Goal: Task Accomplishment & Management: Manage account settings

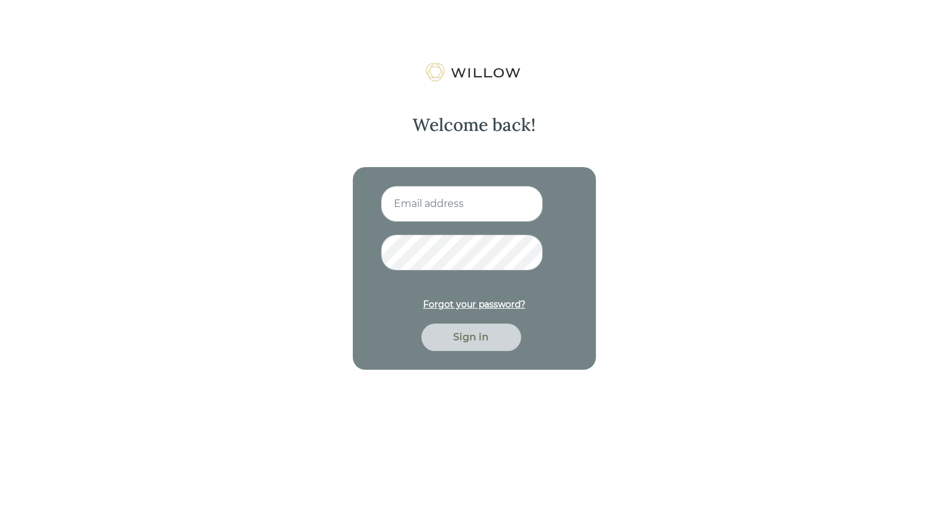
click at [930, 233] on div "Welcome back! Forgot your password? Sign in" at bounding box center [474, 319] width 948 height 515
click at [455, 213] on input at bounding box center [462, 204] width 162 height 36
type input "[EMAIL_ADDRESS][DOMAIN_NAME]"
click at [421, 324] on button "Sign in" at bounding box center [471, 337] width 100 height 27
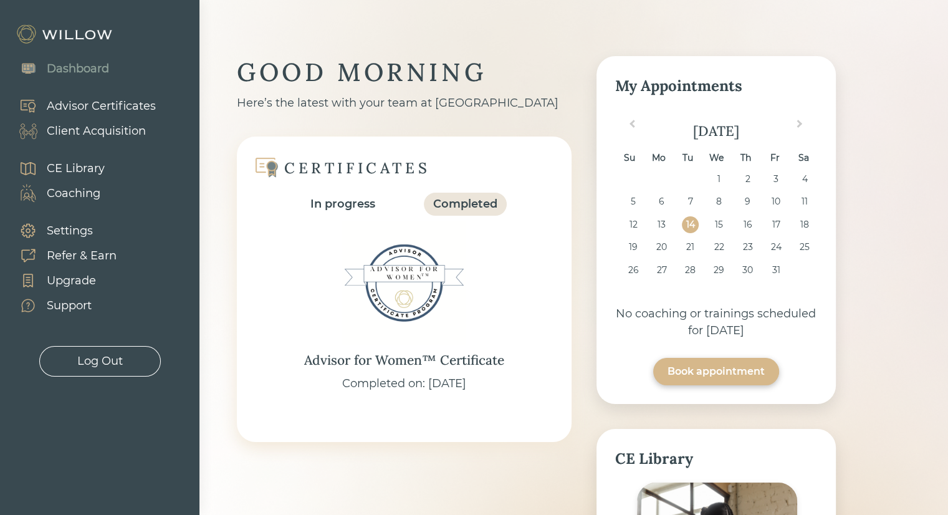
click at [95, 120] on div "Client Acquisition" at bounding box center [76, 130] width 140 height 25
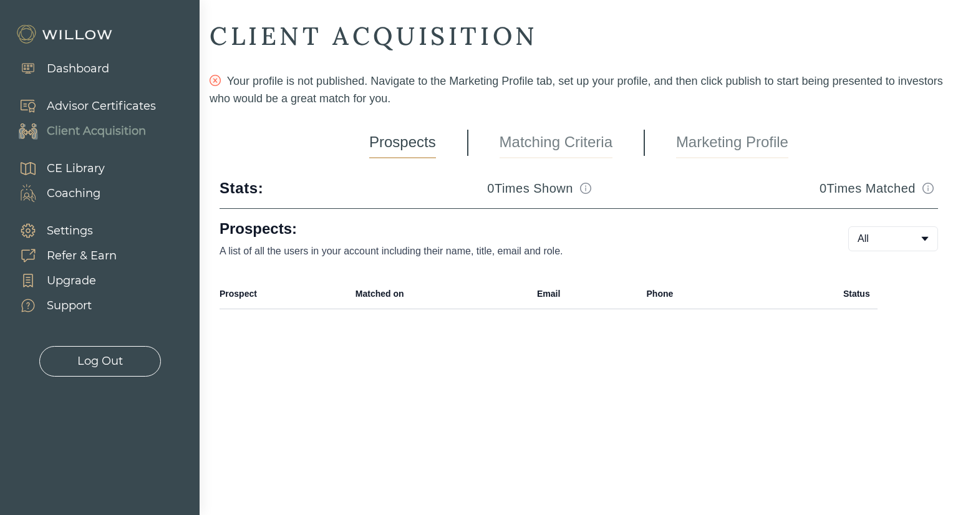
click at [690, 144] on link "Marketing Profile" at bounding box center [732, 142] width 112 height 31
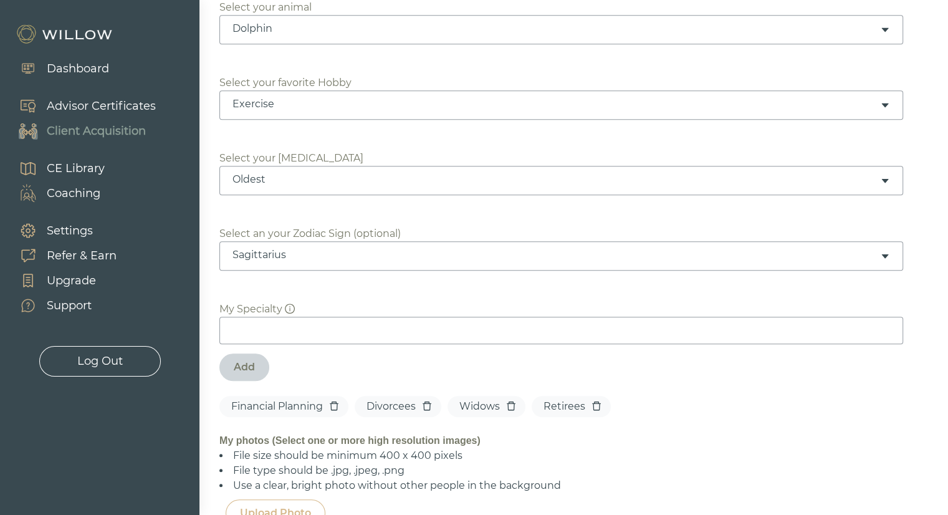
scroll to position [766, 0]
click at [279, 322] on input at bounding box center [561, 327] width 684 height 27
type input "Comprehensive Wealth Management"
click at [247, 366] on div "Add" at bounding box center [244, 364] width 21 height 15
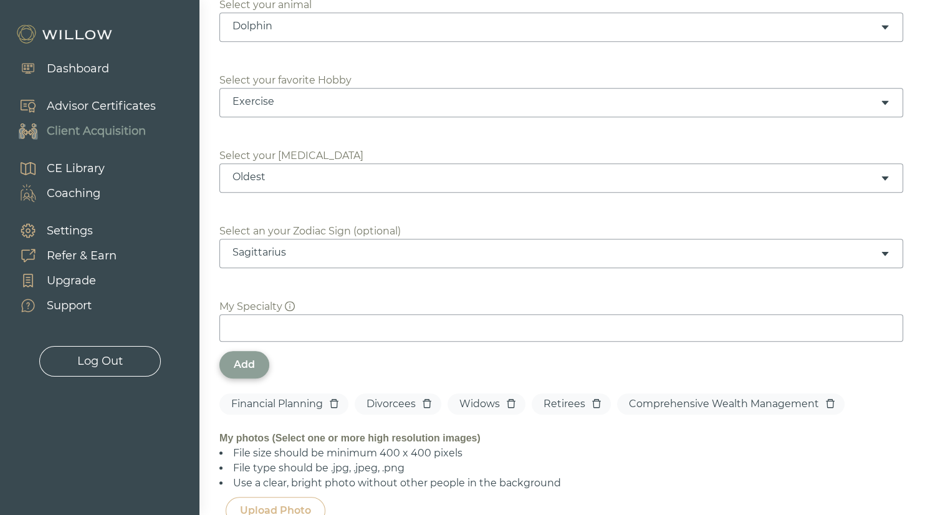
click at [506, 399] on icon "delete" at bounding box center [511, 403] width 10 height 10
click at [508, 399] on icon "delete" at bounding box center [512, 403] width 9 height 9
click at [423, 402] on icon "delete" at bounding box center [427, 403] width 9 height 9
click at [329, 401] on icon "delete" at bounding box center [334, 403] width 10 height 10
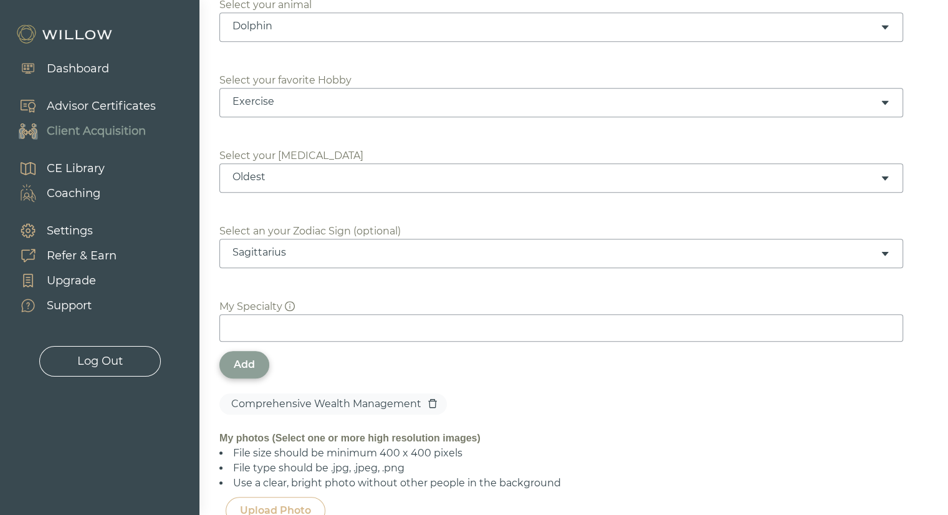
click at [281, 323] on input at bounding box center [561, 327] width 684 height 27
type input "Retirement Income Planning"
click at [242, 365] on div "Add" at bounding box center [244, 364] width 21 height 15
click at [398, 315] on input at bounding box center [561, 327] width 684 height 27
type input "Estate and Legacy Planning"
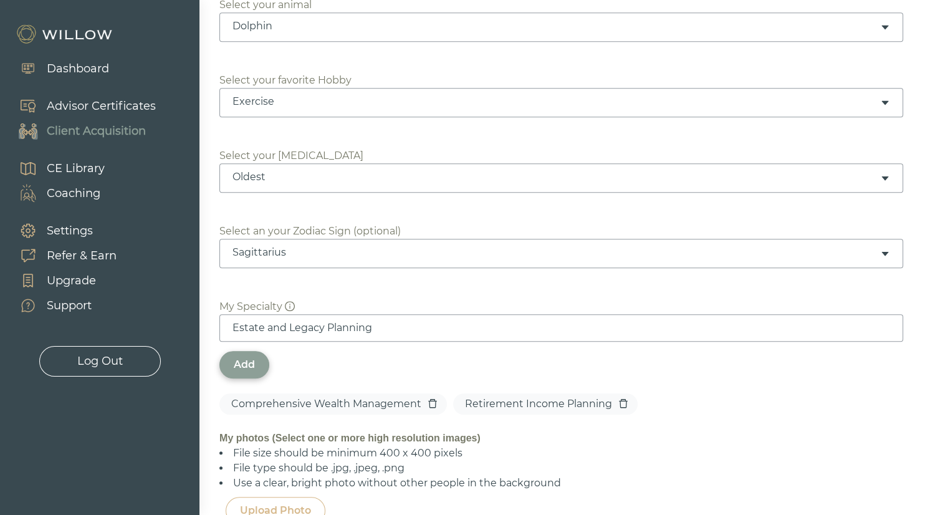
click at [234, 362] on div "Add" at bounding box center [244, 364] width 21 height 15
click at [802, 405] on icon "delete" at bounding box center [806, 403] width 9 height 9
click at [502, 314] on input at bounding box center [561, 327] width 684 height 27
type input "Estate & Legacy Planning"
click at [247, 362] on div "Add" at bounding box center [244, 364] width 21 height 15
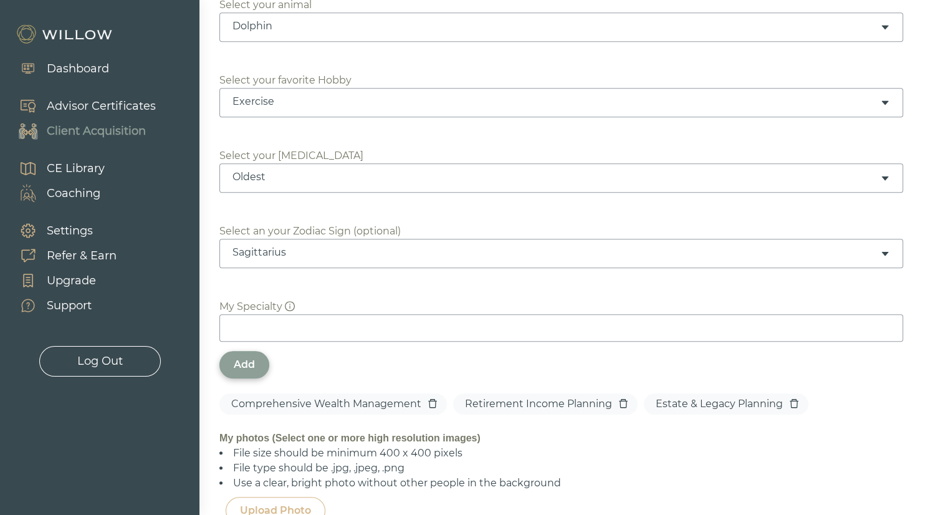
click at [418, 314] on input at bounding box center [561, 327] width 684 height 27
type input "Tax Planning"
click at [236, 365] on div "Add" at bounding box center [244, 364] width 21 height 15
click at [321, 320] on input at bounding box center [561, 327] width 684 height 27
type input "Tax-Efficient Strategies"
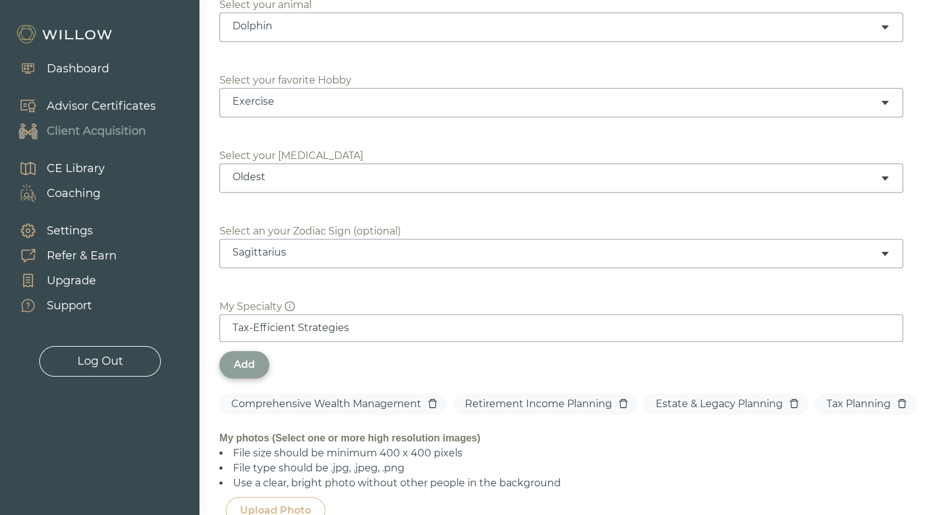
click at [249, 352] on div "Add" at bounding box center [244, 364] width 50 height 27
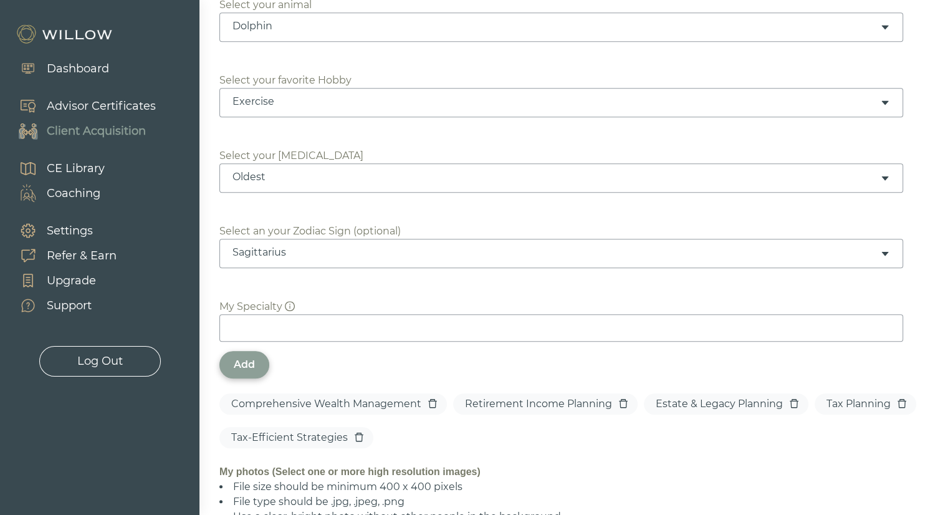
click at [363, 322] on input at bounding box center [561, 327] width 684 height 27
type input "Women's Financial Empowerment"
click at [234, 360] on div "Add" at bounding box center [244, 364] width 21 height 15
click at [282, 324] on input at bounding box center [561, 327] width 684 height 27
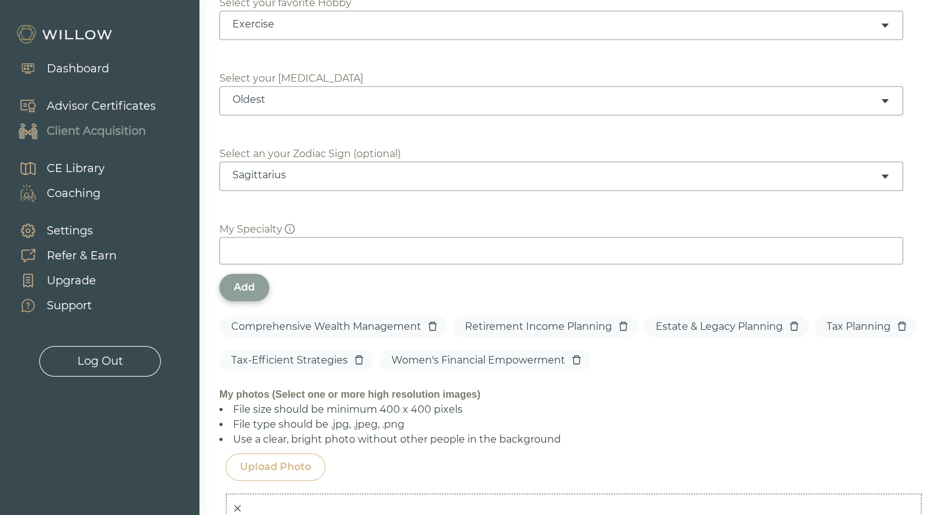
scroll to position [845, 0]
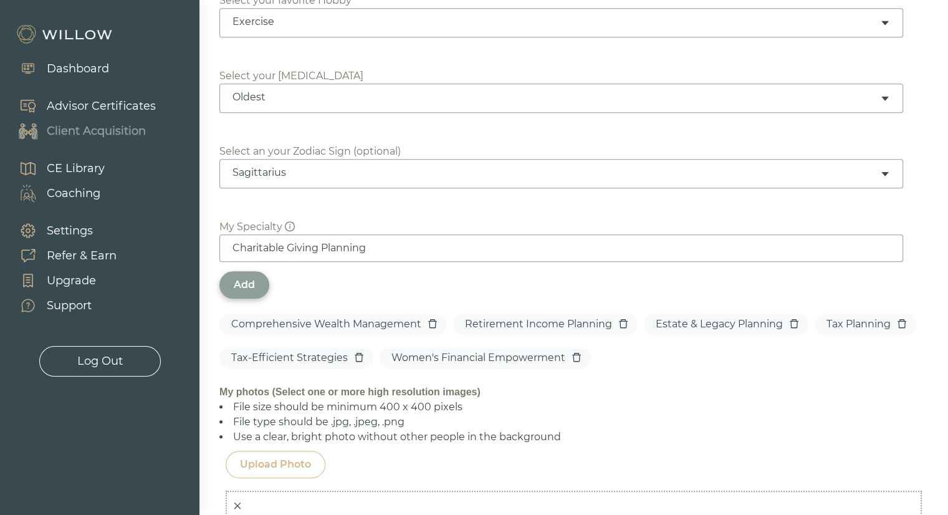
type input "Charitable Giving Planning"
click at [234, 289] on div "Add" at bounding box center [244, 284] width 50 height 27
click at [247, 240] on input at bounding box center [561, 247] width 684 height 27
type input "l"
type input "Life Transition Planning"
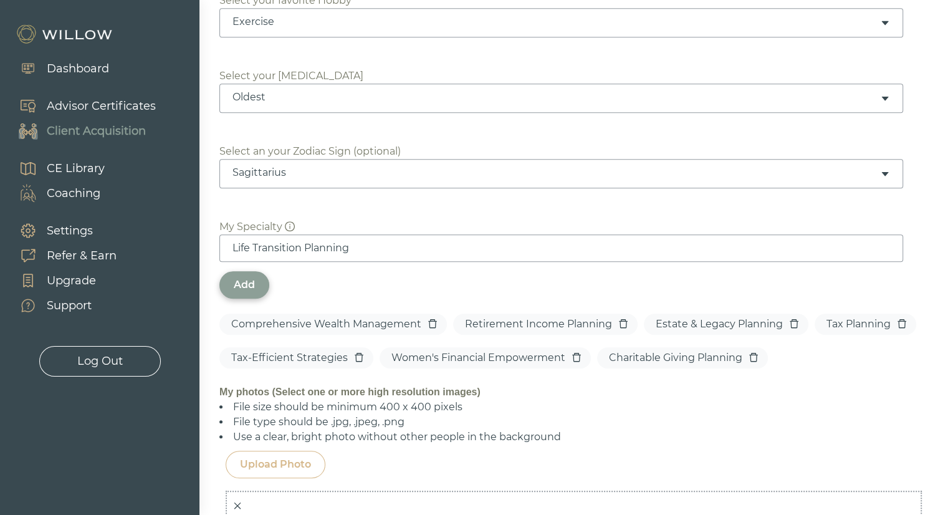
click at [234, 287] on div "Add" at bounding box center [244, 284] width 21 height 15
click at [354, 352] on icon "delete" at bounding box center [359, 357] width 10 height 10
click at [242, 247] on input at bounding box center [561, 247] width 684 height 27
type input "Business Owners"
click at [251, 288] on div "Add" at bounding box center [244, 284] width 50 height 27
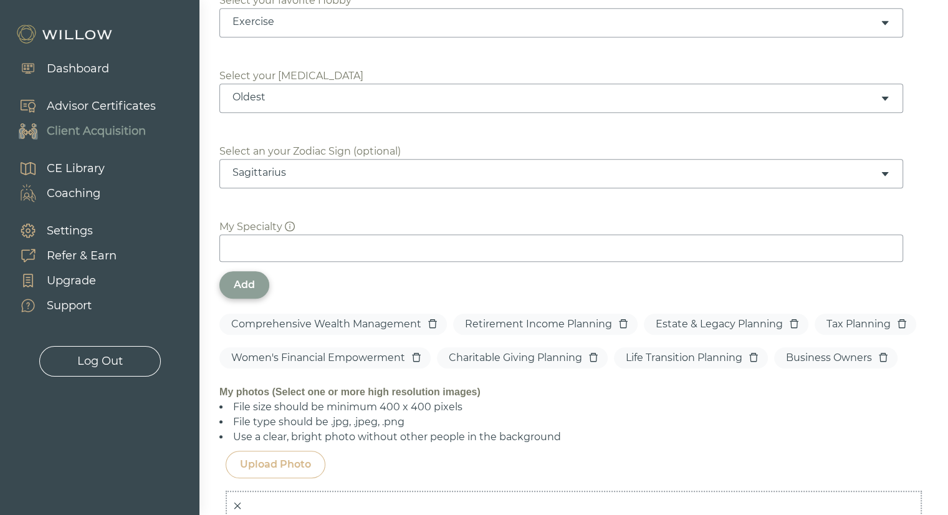
click at [254, 247] on input at bounding box center [561, 247] width 684 height 27
paste input "Widows & Divorcee"
click at [227, 245] on input "Widows & Divorcees" at bounding box center [561, 247] width 684 height 27
type input "Widows & Divorcees"
click at [245, 271] on div "Add" at bounding box center [244, 284] width 50 height 27
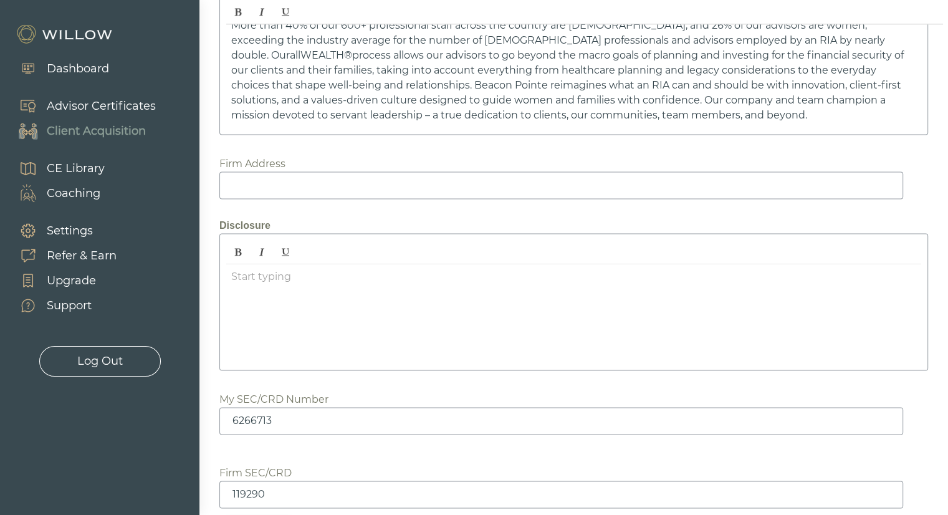
scroll to position [1905, 0]
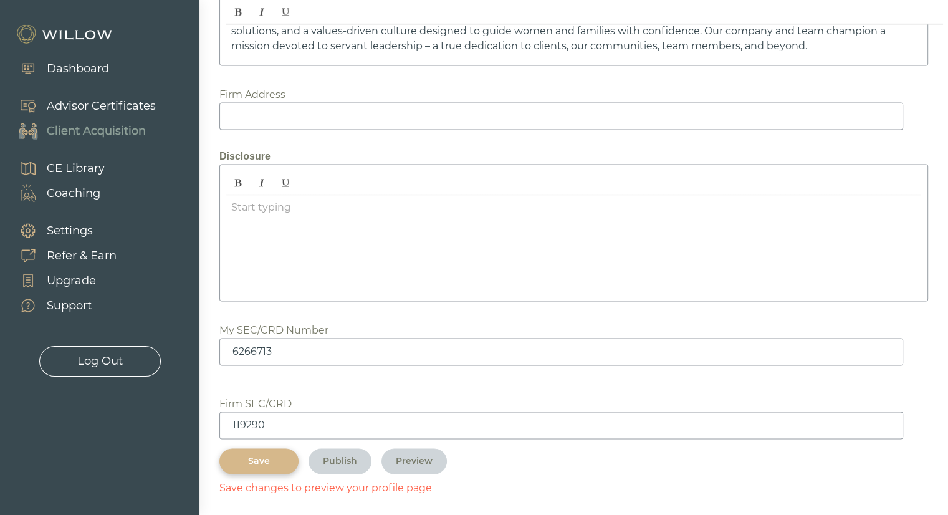
click at [243, 460] on div "Save" at bounding box center [259, 460] width 50 height 13
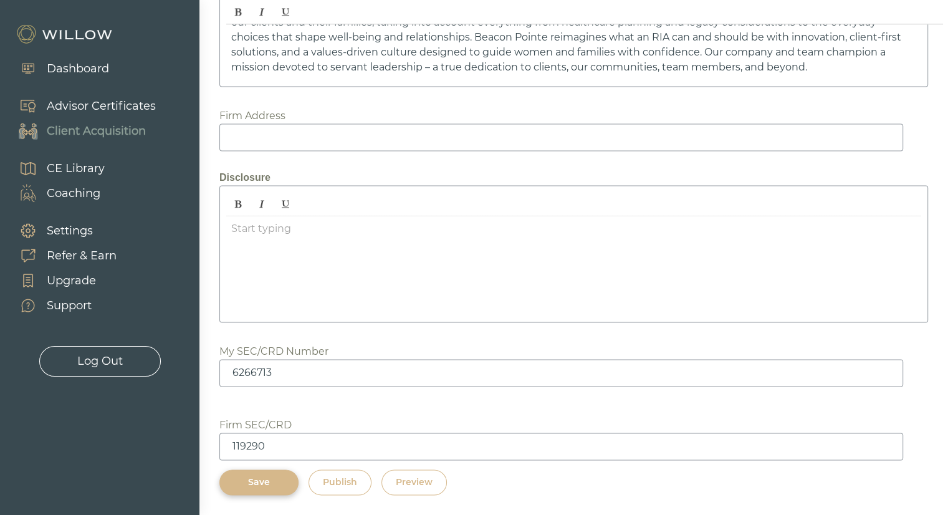
scroll to position [1877, 0]
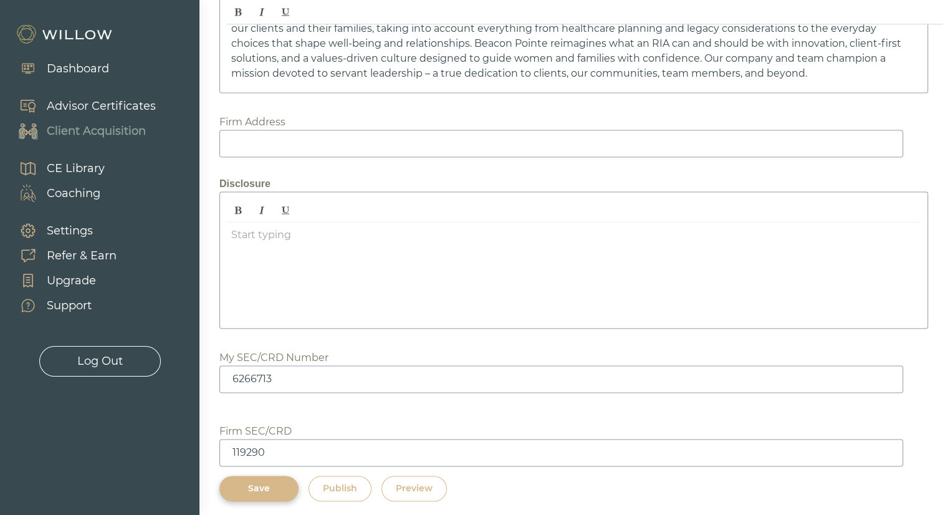
click at [264, 489] on button "Save" at bounding box center [258, 489] width 79 height 26
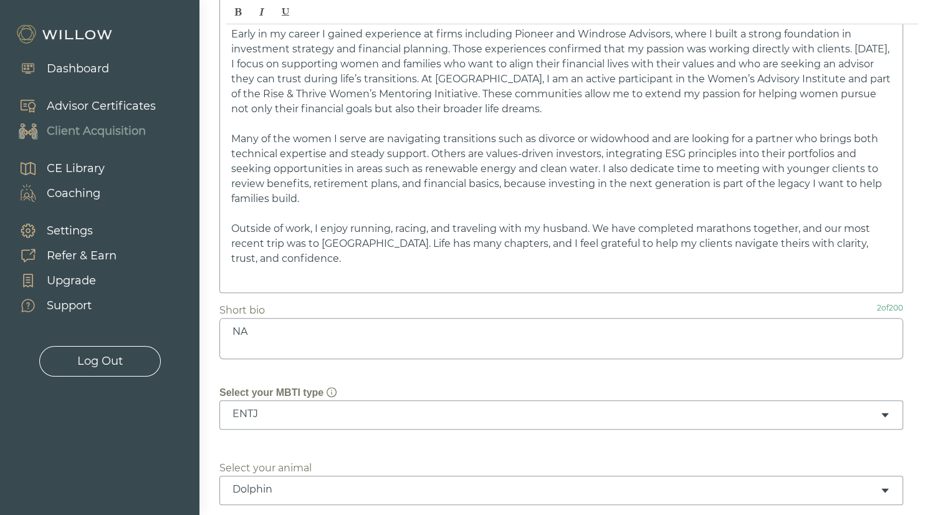
scroll to position [411, 0]
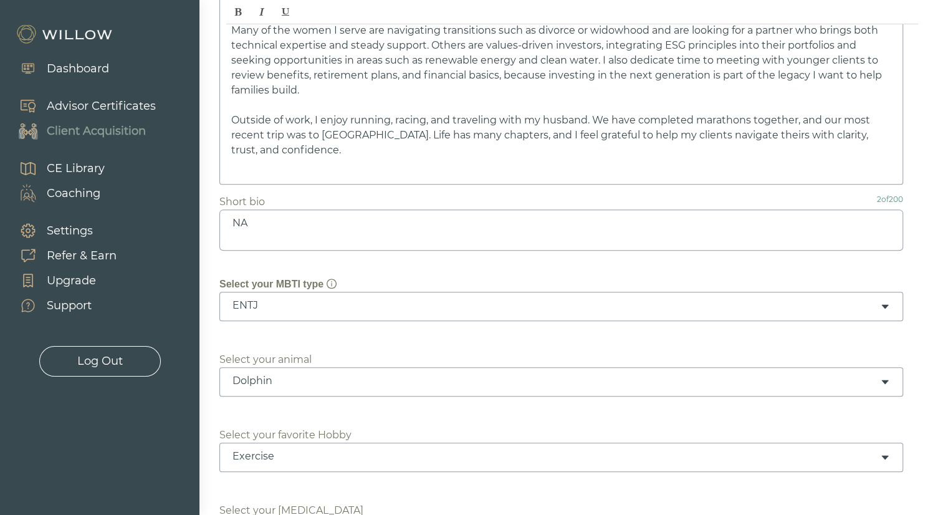
click at [349, 231] on textarea "NA" at bounding box center [561, 229] width 684 height 41
type textarea "N"
drag, startPoint x: 771, startPoint y: 213, endPoint x: 618, endPoint y: 217, distance: 152.8
click at [618, 217] on textarea "I'm a wealth advisor based in the [GEOGRAPHIC_DATA] area who is passionate abou…" at bounding box center [561, 229] width 684 height 41
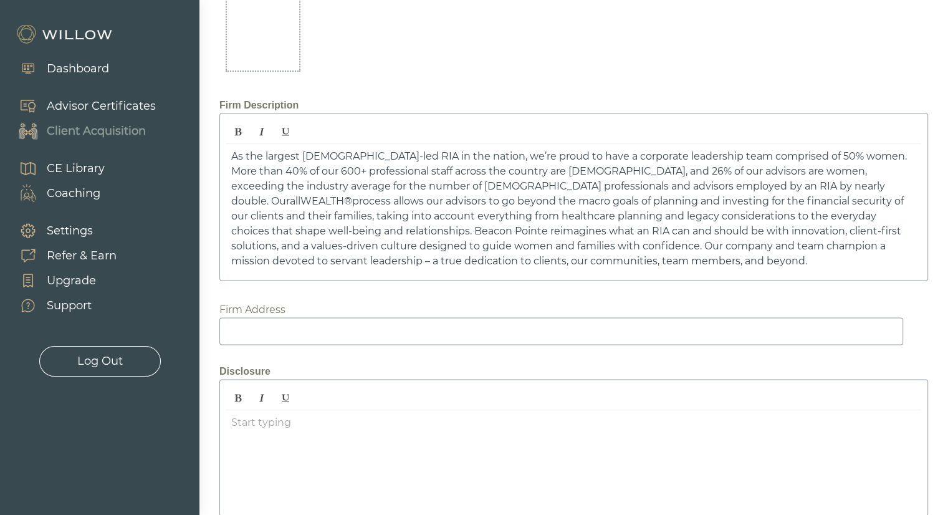
scroll to position [1877, 0]
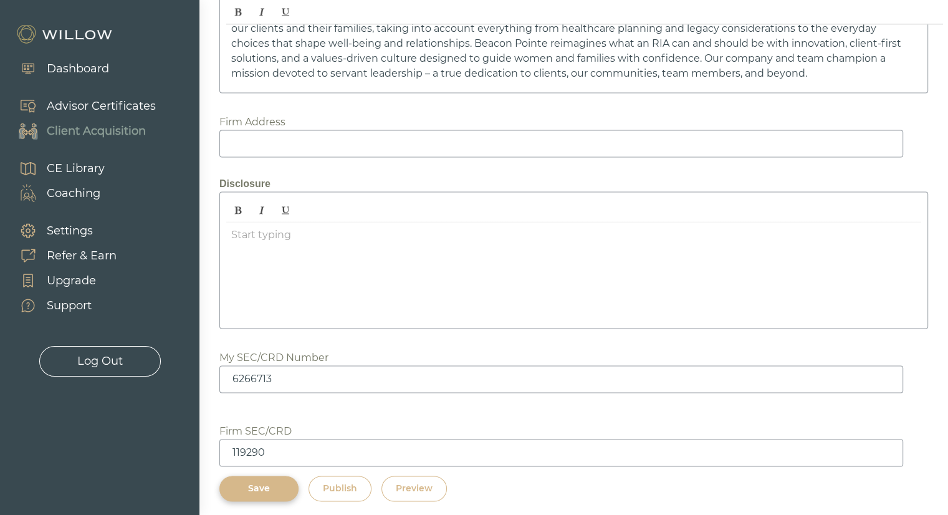
type textarea "I'm a wealth advisor based in the [GEOGRAPHIC_DATA] area who is passionate abou…"
click at [250, 482] on div "Save" at bounding box center [259, 488] width 50 height 13
click at [262, 482] on div "Save" at bounding box center [259, 488] width 50 height 13
click at [415, 482] on div "Preview" at bounding box center [414, 488] width 37 height 13
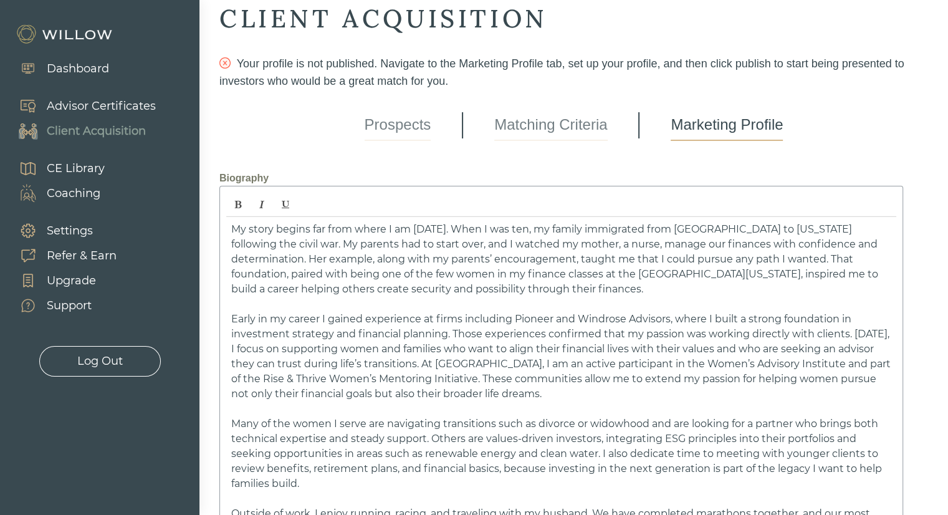
scroll to position [0, 0]
